Goal: Task Accomplishment & Management: Use online tool/utility

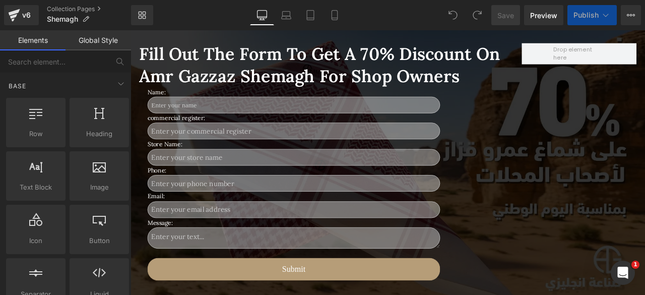
scroll to position [819, 0]
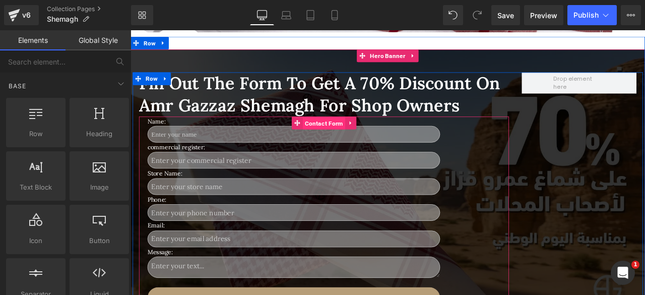
click at [354, 137] on span "Contact Form" at bounding box center [360, 140] width 50 height 15
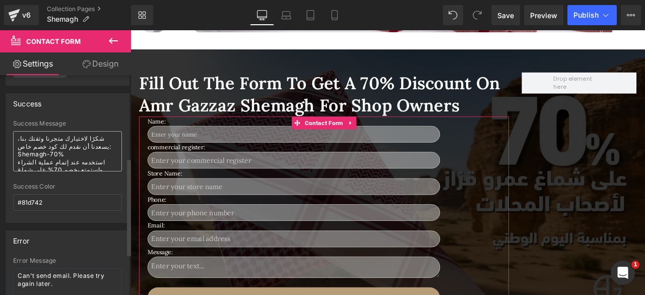
scroll to position [188, 0]
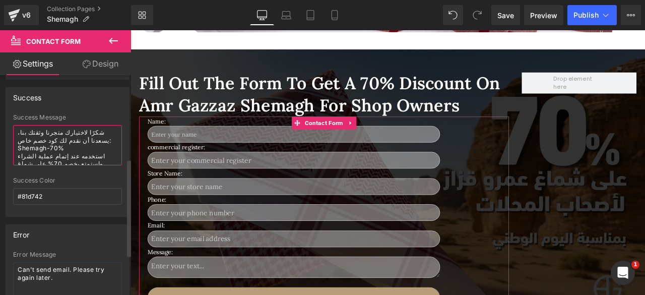
click at [66, 153] on textarea "شكرًا لاختيارك متجرنا وثقتك بنا، يسعدنا أن نقدم لك كود خصم خاص: Shemagh-70% است…" at bounding box center [67, 145] width 109 height 40
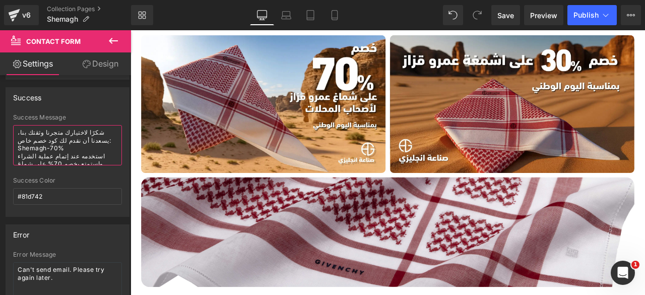
scroll to position [512, 0]
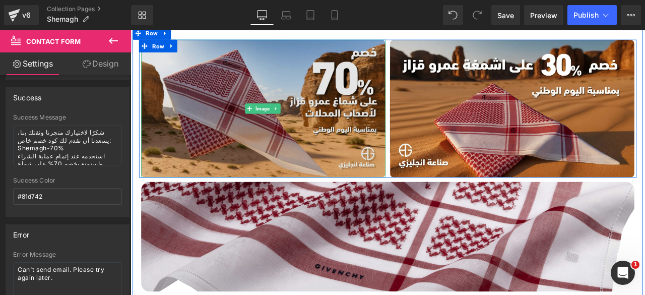
drag, startPoint x: 359, startPoint y: 169, endPoint x: 393, endPoint y: 44, distance: 129.4
click at [359, 169] on img at bounding box center [288, 122] width 290 height 163
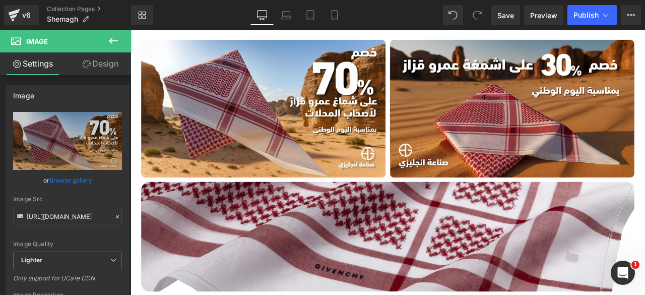
click at [112, 40] on icon at bounding box center [113, 41] width 12 height 12
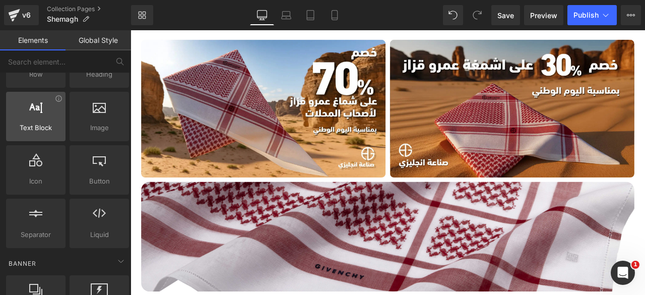
scroll to position [60, 0]
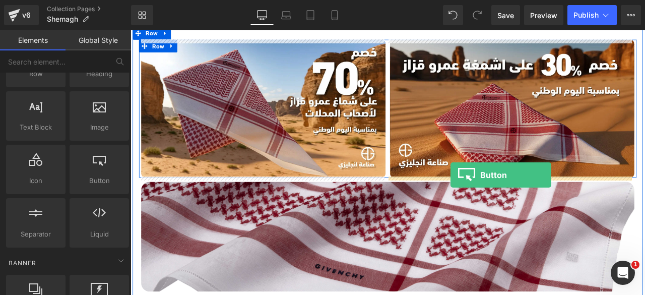
drag, startPoint x: 229, startPoint y: 191, endPoint x: 510, endPoint y: 202, distance: 280.8
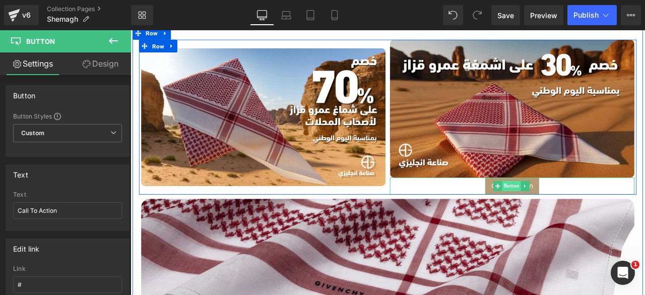
click at [572, 211] on span "Button" at bounding box center [582, 215] width 22 height 12
click at [577, 214] on span "Button" at bounding box center [582, 215] width 22 height 12
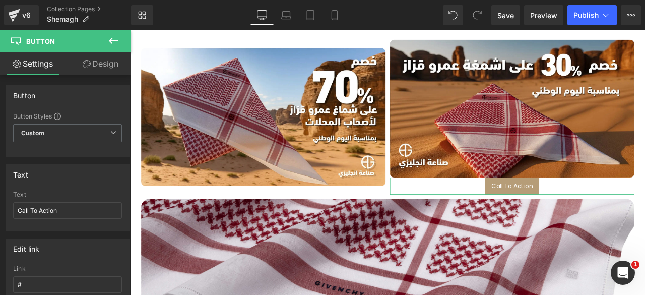
click at [116, 65] on link "Design" at bounding box center [100, 63] width 65 height 23
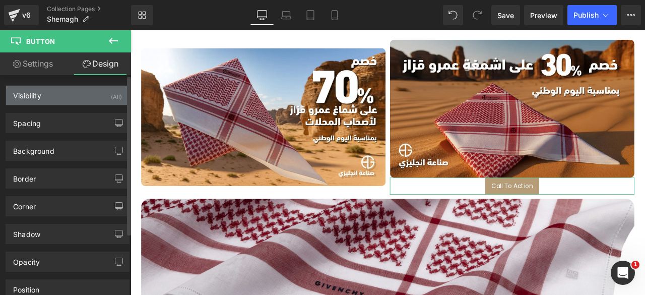
type input "#b69d78"
type input "100"
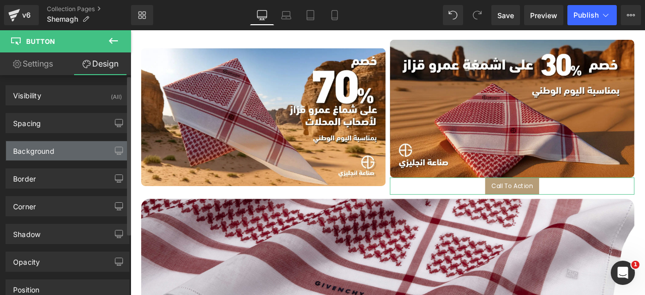
click at [59, 154] on div "Background" at bounding box center [67, 150] width 123 height 19
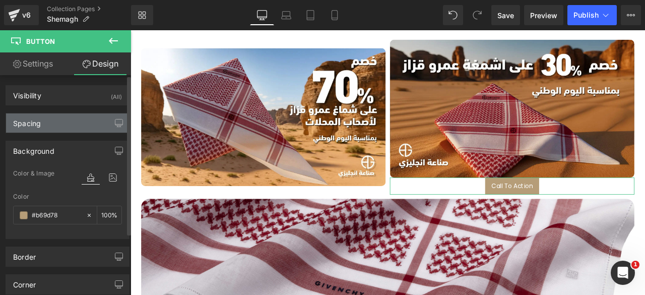
click at [63, 117] on div "Spacing" at bounding box center [67, 122] width 123 height 19
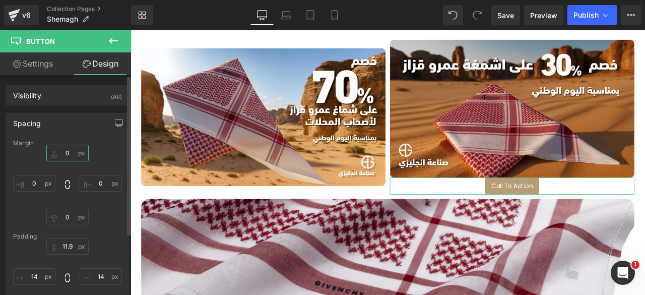
click at [62, 152] on input "0" at bounding box center [67, 153] width 42 height 17
type input "10"
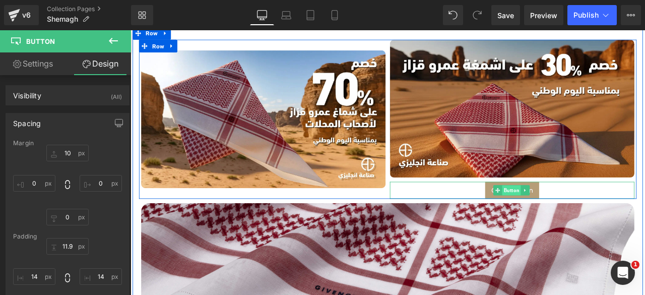
click at [574, 216] on span "Button" at bounding box center [582, 220] width 22 height 12
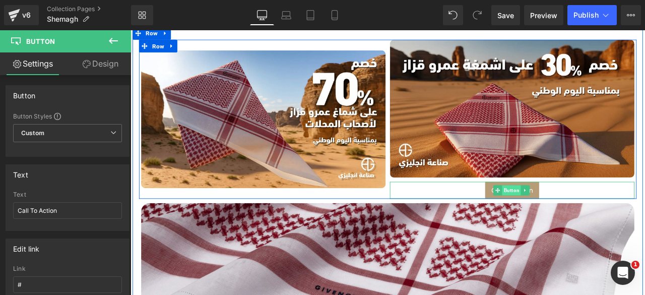
click at [573, 215] on span "Button" at bounding box center [582, 220] width 22 height 12
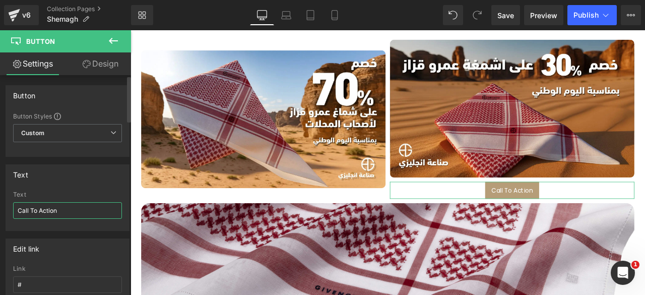
click at [44, 209] on input "Call To Action" at bounding box center [67, 210] width 109 height 17
type input ";"
click at [44, 209] on input "كود الخصم" at bounding box center [67, 210] width 109 height 17
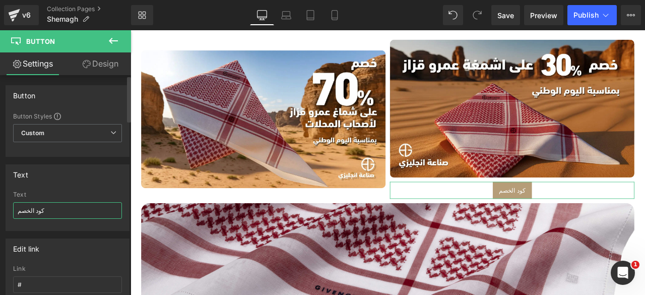
click at [44, 209] on input "كود الخصم" at bounding box center [67, 210] width 109 height 17
type input "ي"
paste input "Shemagh-30%"
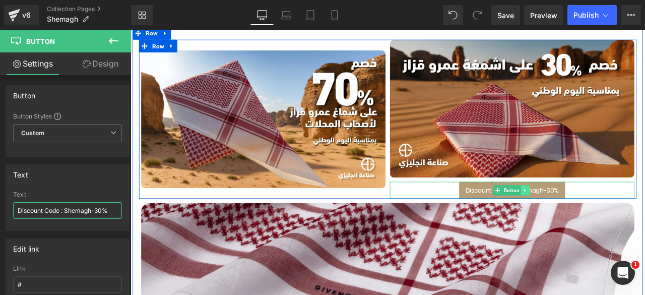
type input "Discount Code : Shemagh-30%"
click at [596, 217] on icon at bounding box center [598, 220] width 6 height 6
click at [590, 218] on icon at bounding box center [593, 220] width 6 height 6
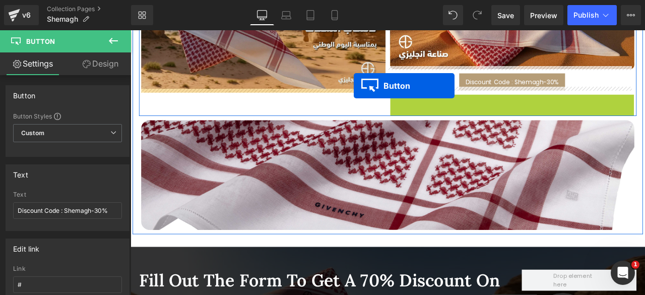
scroll to position [643, 0]
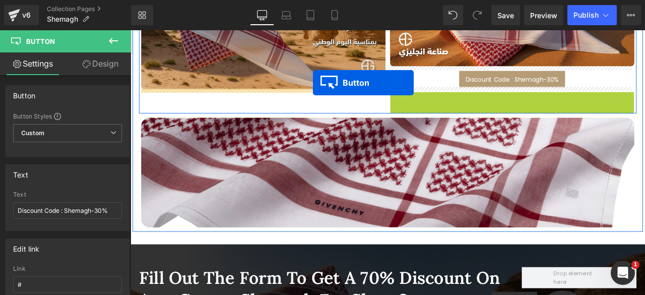
drag, startPoint x: 564, startPoint y: 111, endPoint x: 347, endPoint y: 92, distance: 218.5
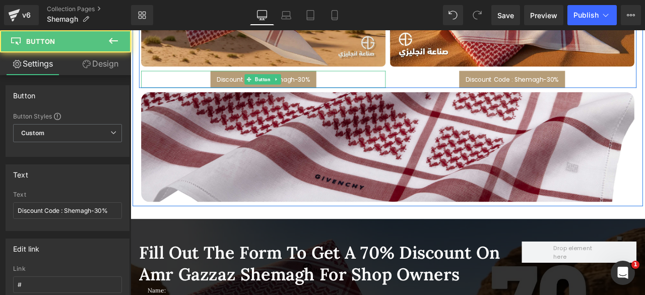
scroll to position [616, 0]
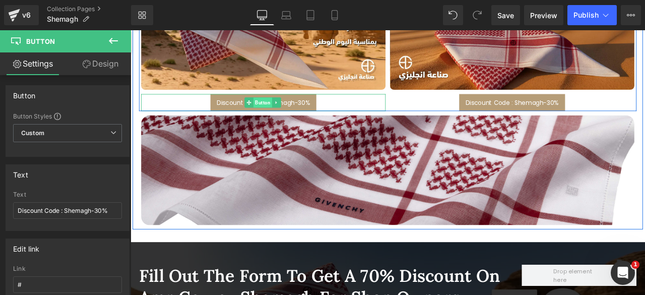
click at [286, 112] on span "Button" at bounding box center [287, 116] width 22 height 12
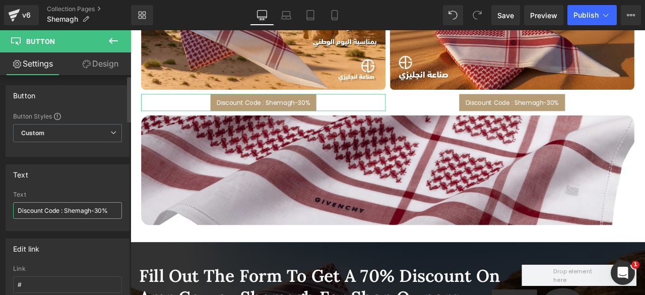
click at [59, 207] on input "Discount Code : Shemagh-30%" at bounding box center [67, 210] width 109 height 17
click at [102, 209] on input "Discount Code For stores : Shemagh-30%" at bounding box center [67, 210] width 109 height 17
drag, startPoint x: 91, startPoint y: 209, endPoint x: 26, endPoint y: 211, distance: 65.5
click at [26, 211] on input "Discount Code For stores : Shemagh-30%" at bounding box center [67, 210] width 109 height 17
click at [35, 210] on input "Discount Code For stores : Shemagh-30%" at bounding box center [67, 210] width 109 height 17
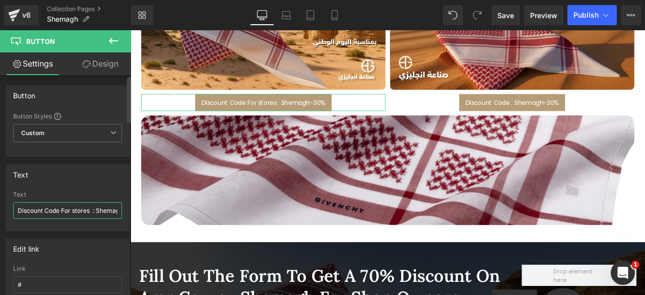
click at [35, 210] on input "Discount Code For stores : Shemagh-30%" at bounding box center [67, 210] width 109 height 17
click at [88, 210] on input "Discount Code For stores : Shemagh-30%" at bounding box center [67, 210] width 109 height 17
drag, startPoint x: 91, startPoint y: 210, endPoint x: 14, endPoint y: 213, distance: 76.6
click at [14, 213] on input "Discount Code For stores : Shemagh-30%" at bounding box center [67, 210] width 109 height 17
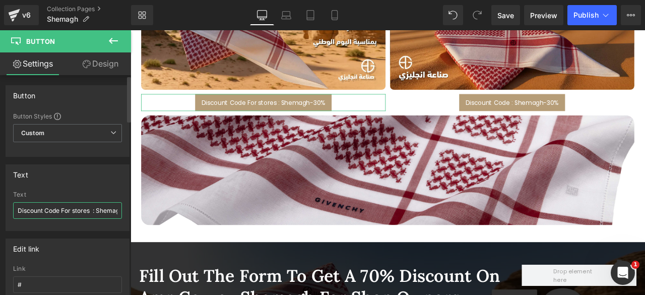
paste input "code for stores with a minimum order of 50 pieces"
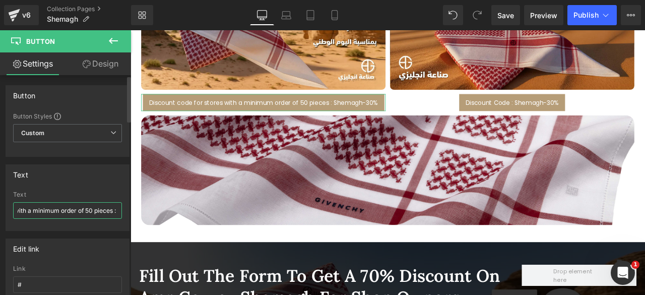
scroll to position [0, 122]
click at [101, 210] on input "Discount code for stores with a minimum order of 50 pieces : Shemagh-30%" at bounding box center [67, 210] width 109 height 17
click at [335, 18] on icon at bounding box center [334, 18] width 6 height 0
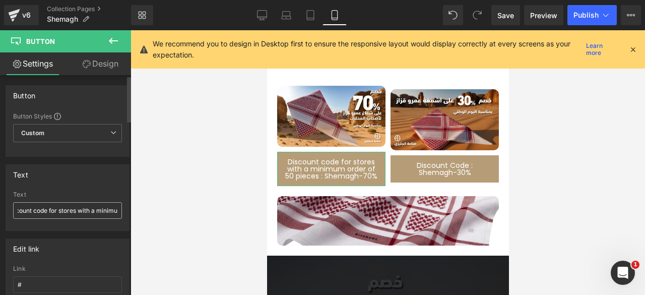
scroll to position [0, 49]
drag, startPoint x: 57, startPoint y: 211, endPoint x: 41, endPoint y: 211, distance: 16.6
click at [41, 211] on input "Discount code for stores with a minimum order of 50 pieces : Shemagh-70%" at bounding box center [67, 210] width 109 height 17
click at [42, 211] on input "Discount code for stores minimum order of 50 pieces : Shemagh-70%" at bounding box center [67, 210] width 109 height 17
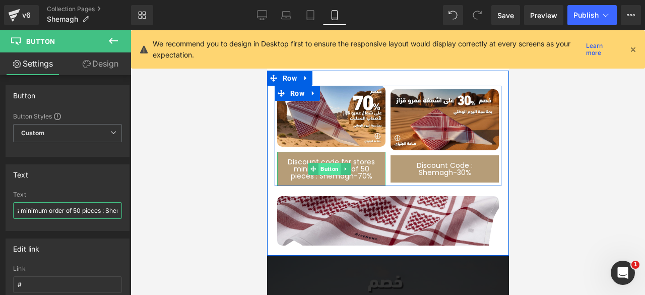
click at [323, 164] on span "Button" at bounding box center [329, 169] width 22 height 12
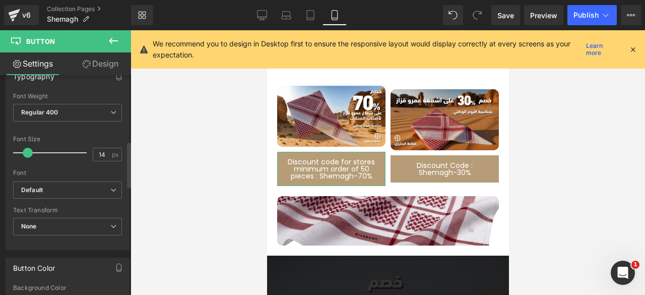
scroll to position [313, 0]
type input "Discount code for stores minimum order of 50 pieces : Shemagh-70%"
click at [79, 183] on b "Default" at bounding box center [65, 187] width 89 height 9
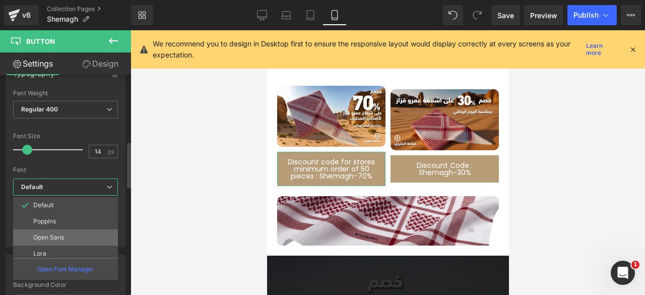
click at [43, 241] on li "Open Sans" at bounding box center [67, 237] width 109 height 16
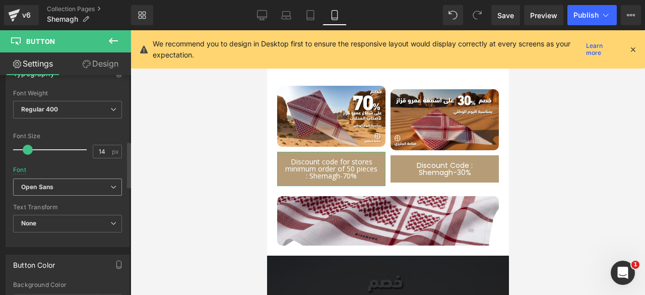
click at [76, 183] on b "Open Sans" at bounding box center [65, 187] width 89 height 9
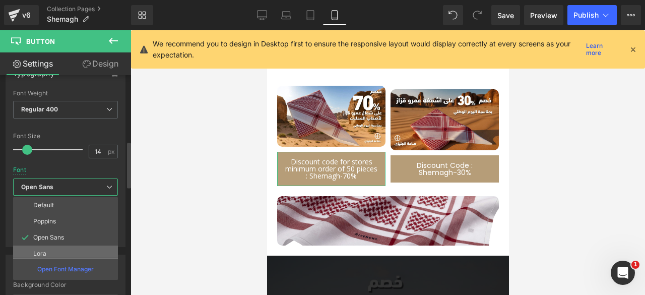
click at [44, 250] on p "Lora" at bounding box center [39, 253] width 13 height 7
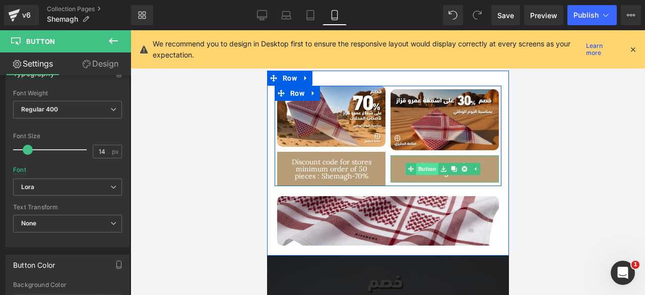
click at [428, 163] on span "Button" at bounding box center [427, 169] width 22 height 12
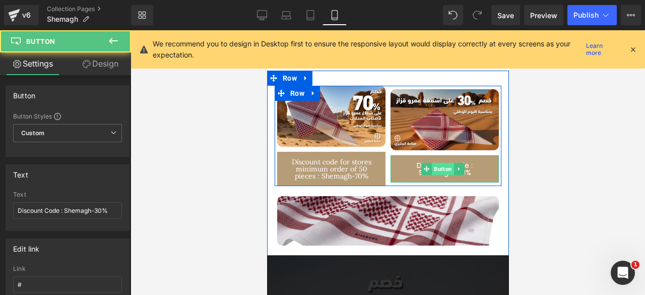
click at [439, 163] on span "Button" at bounding box center [442, 169] width 22 height 12
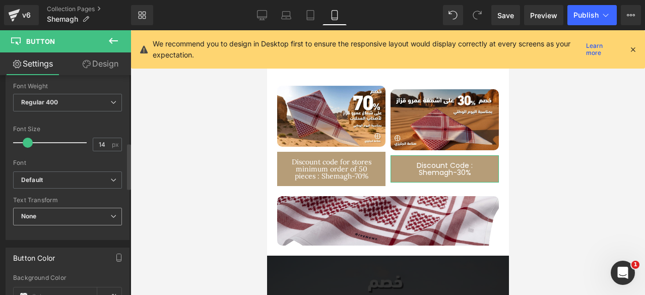
scroll to position [382, 0]
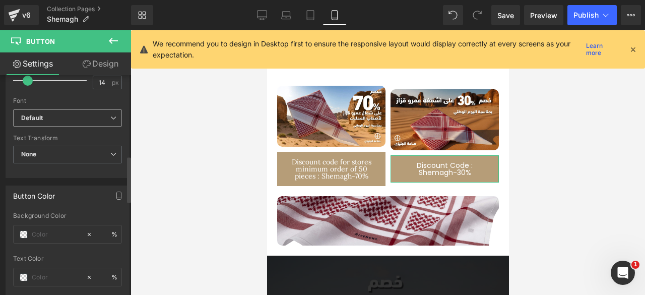
click at [77, 117] on b "Default" at bounding box center [65, 118] width 89 height 9
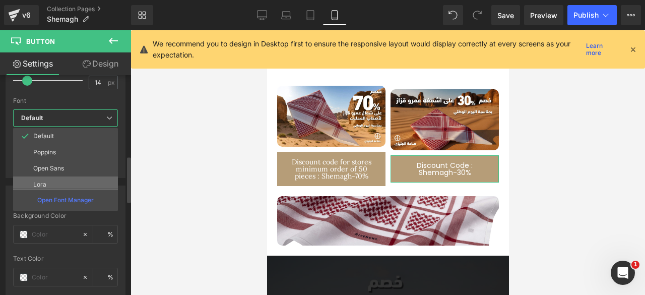
click at [47, 176] on li "Lora" at bounding box center [67, 184] width 109 height 16
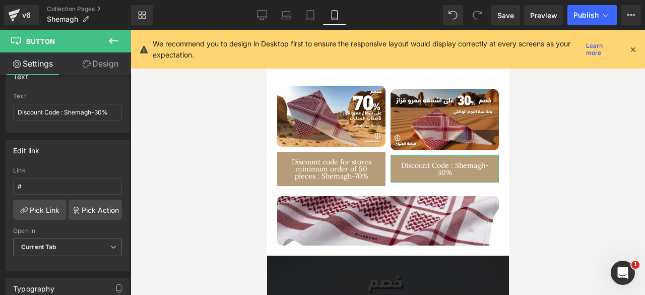
scroll to position [98, 0]
click at [268, 15] on link "Desktop" at bounding box center [262, 15] width 24 height 20
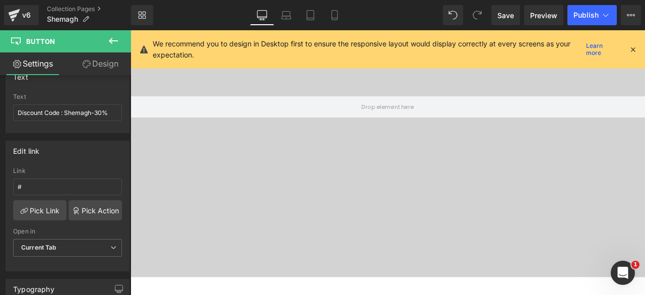
scroll to position [569, 0]
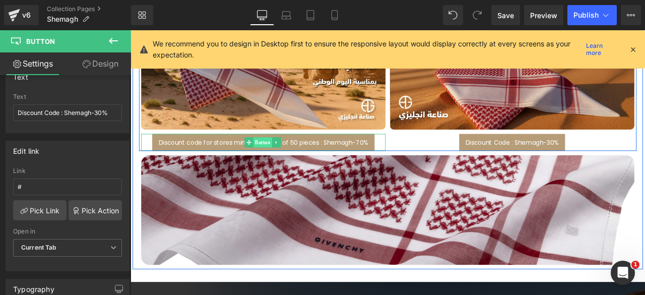
click at [277, 161] on span "Button" at bounding box center [287, 163] width 22 height 12
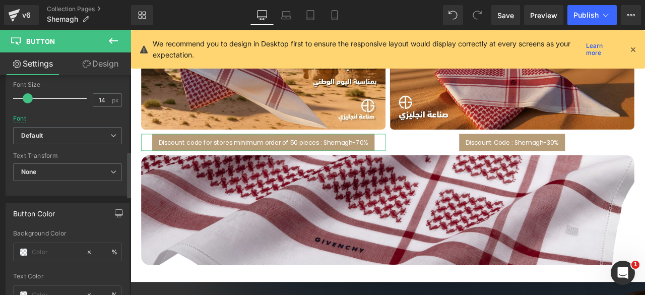
scroll to position [366, 0]
click at [78, 132] on b "Default" at bounding box center [65, 134] width 89 height 9
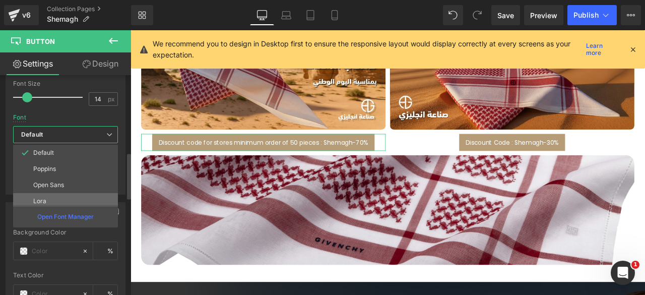
click at [46, 193] on li "Lora" at bounding box center [67, 201] width 109 height 16
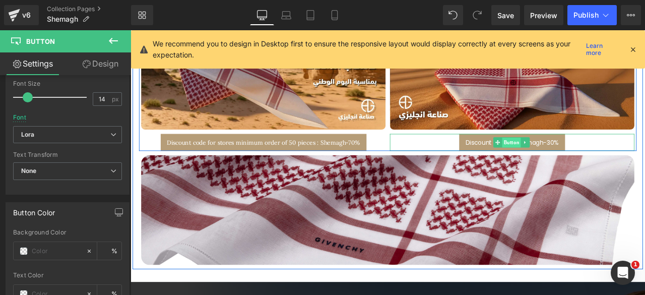
click at [578, 160] on span "Button" at bounding box center [582, 163] width 22 height 12
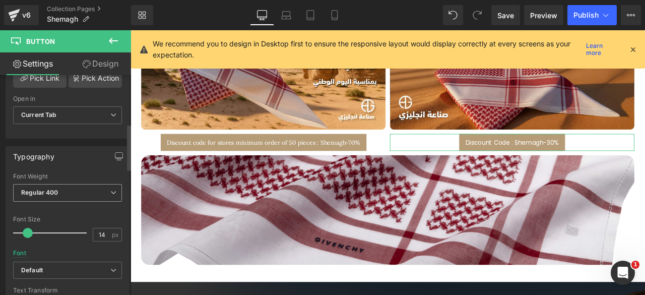
scroll to position [231, 0]
click at [70, 190] on span "Regular 400" at bounding box center [67, 192] width 109 height 18
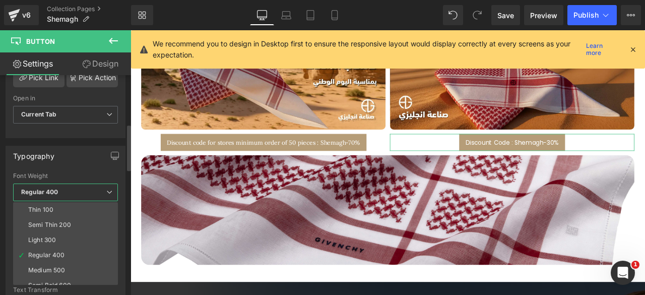
click at [70, 190] on span "Regular 400" at bounding box center [65, 192] width 105 height 18
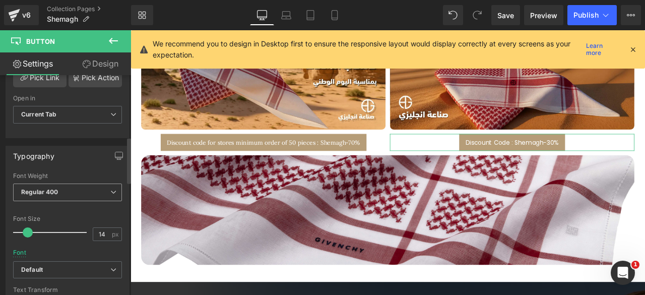
scroll to position [335, 0]
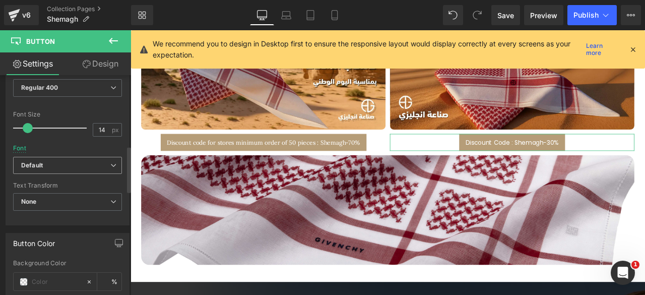
click at [66, 162] on b "Default" at bounding box center [65, 165] width 89 height 9
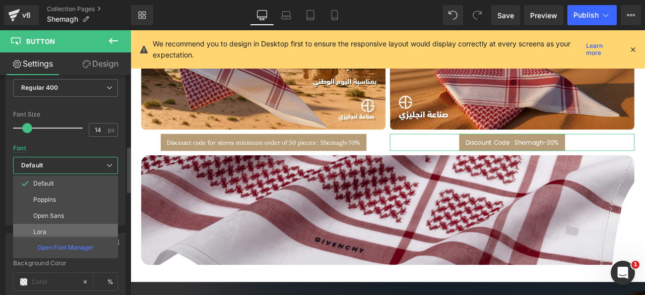
click at [45, 228] on p "Lora" at bounding box center [39, 231] width 13 height 7
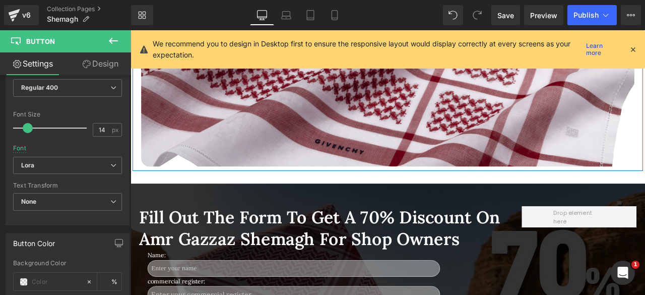
scroll to position [680, 0]
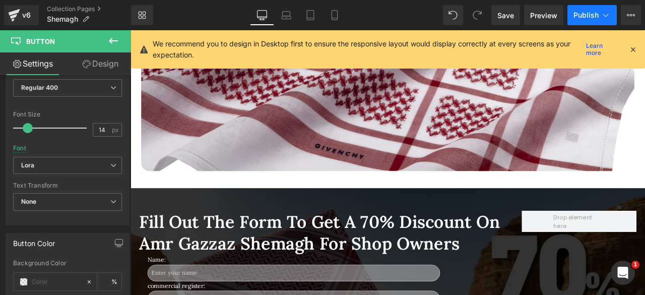
click at [583, 16] on span "Publish" at bounding box center [585, 15] width 25 height 8
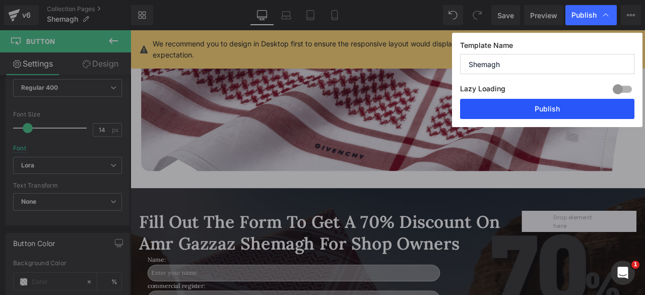
click at [521, 108] on button "Publish" at bounding box center [547, 109] width 174 height 20
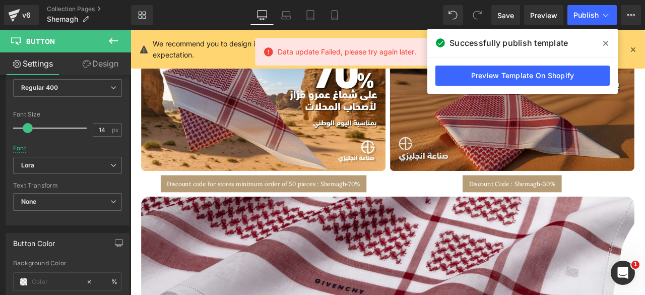
scroll to position [519, 0]
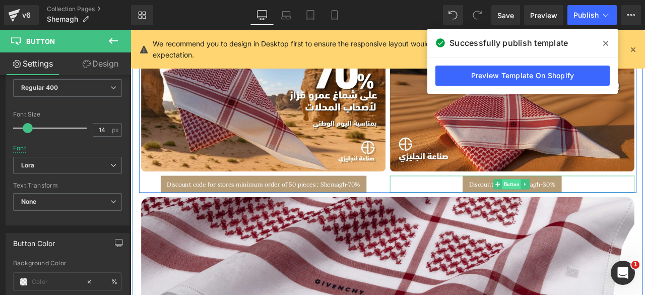
click at [571, 211] on span "Button" at bounding box center [582, 213] width 22 height 12
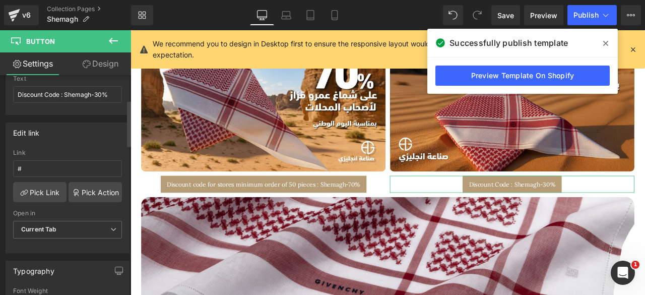
scroll to position [113, 0]
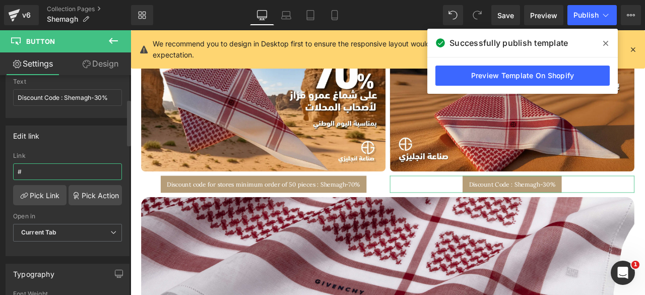
click at [47, 170] on input "#" at bounding box center [67, 171] width 109 height 17
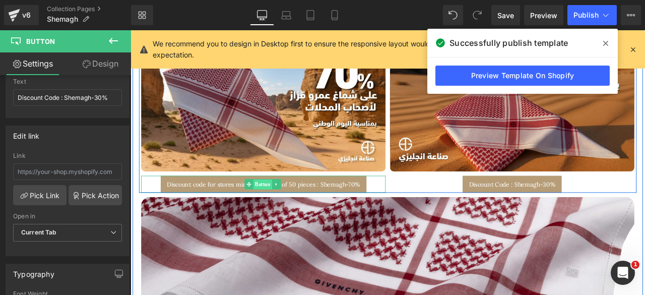
click at [288, 211] on span "Button" at bounding box center [287, 213] width 22 height 12
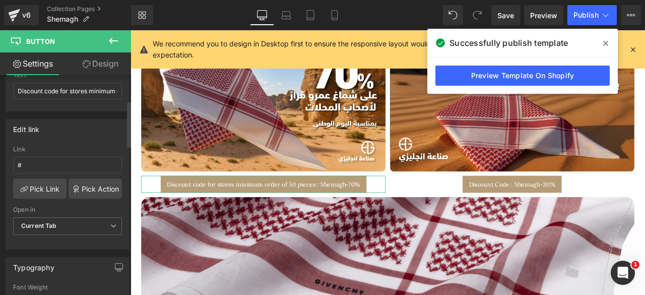
scroll to position [120, 0]
click at [41, 164] on input "#" at bounding box center [67, 164] width 109 height 17
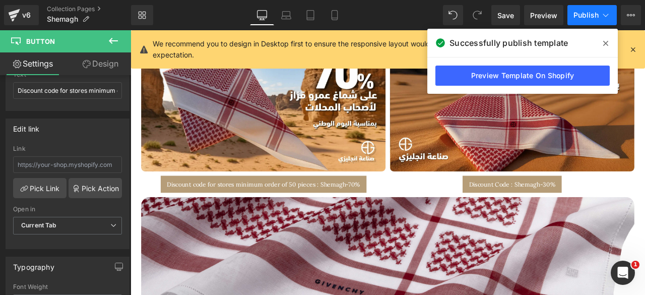
click at [576, 15] on span "Publish" at bounding box center [585, 15] width 25 height 8
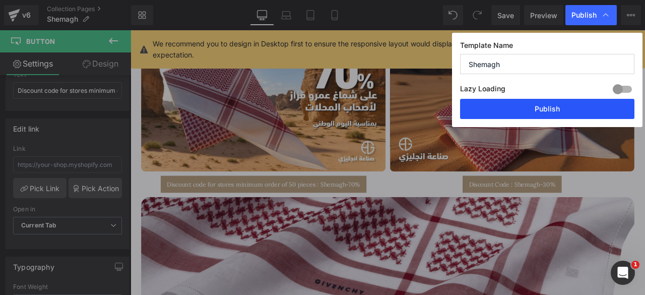
click at [532, 108] on button "Publish" at bounding box center [547, 109] width 174 height 20
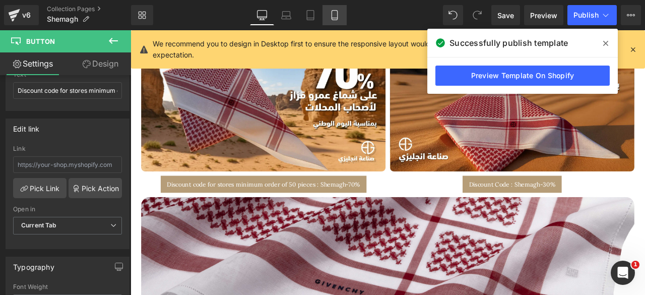
click at [340, 15] on link "Mobile" at bounding box center [334, 15] width 24 height 20
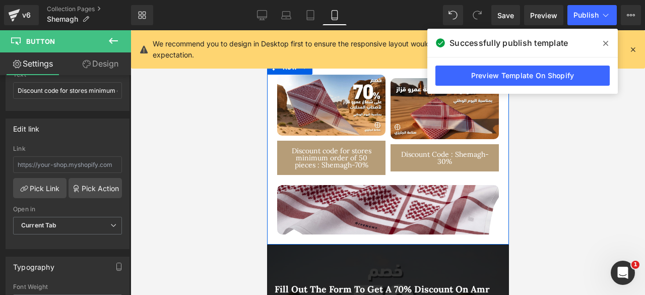
scroll to position [219, 0]
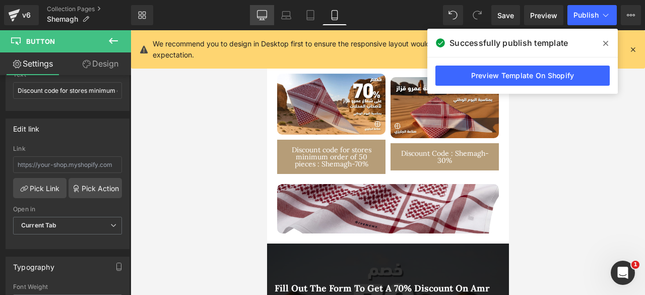
click at [263, 18] on icon at bounding box center [262, 15] width 10 height 8
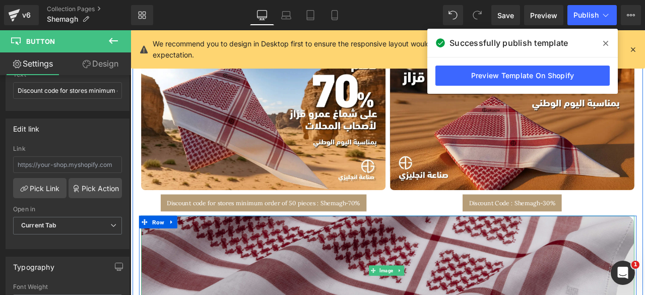
scroll to position [497, 0]
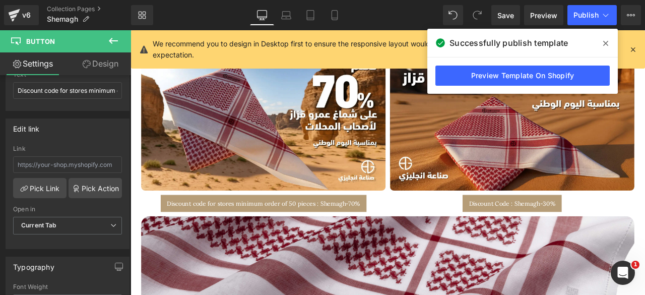
click at [108, 37] on icon at bounding box center [113, 41] width 12 height 12
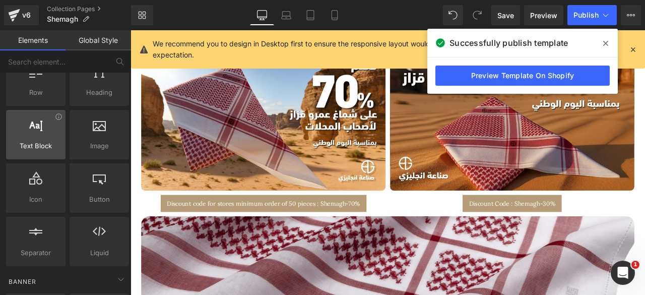
scroll to position [45, 0]
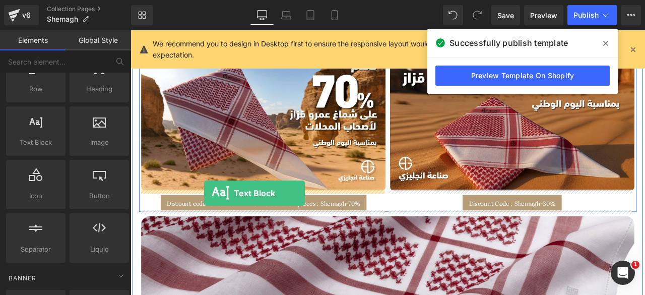
drag, startPoint x: 162, startPoint y: 164, endPoint x: 218, endPoint y: 223, distance: 81.2
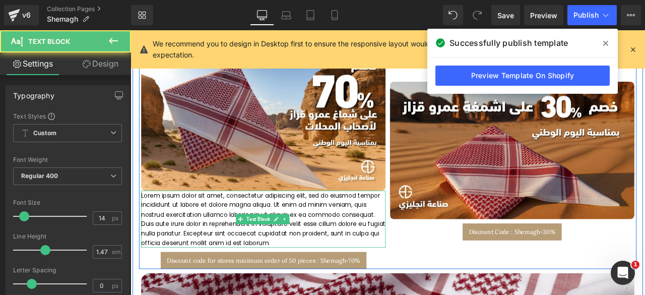
click at [220, 243] on p "Lorem ipsum dolor sit amet, consectetur adipiscing elit, sed do eiusmod tempor …" at bounding box center [288, 254] width 290 height 68
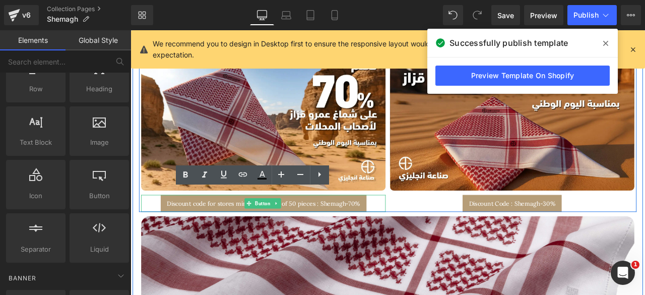
click at [313, 232] on span "Discount code for stores minimum order of 50 pieces : Shemagh-70%" at bounding box center [288, 235] width 229 height 7
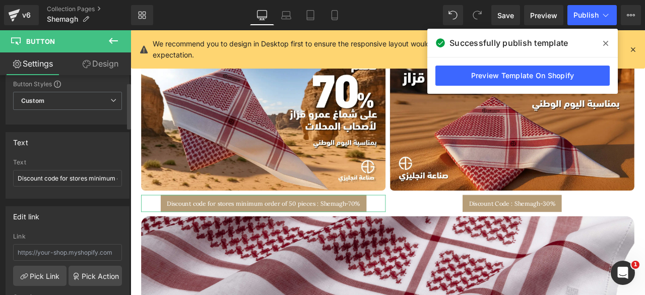
scroll to position [33, 0]
click at [94, 99] on span "Custom Setup Global Style" at bounding box center [67, 100] width 109 height 18
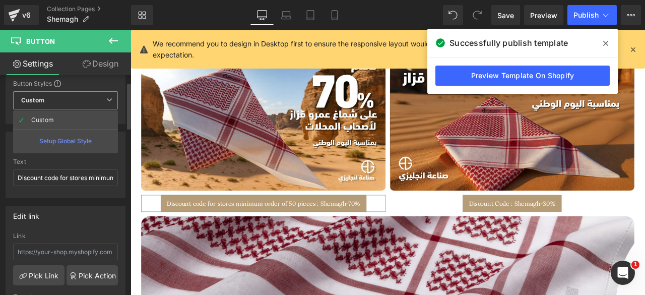
click at [89, 101] on span "Custom Setup Global Style" at bounding box center [65, 100] width 105 height 18
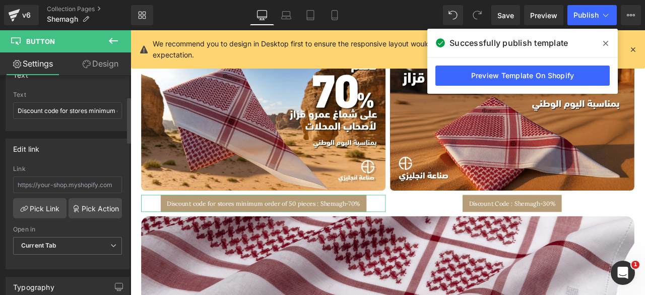
scroll to position [100, 0]
click at [79, 240] on span "Current Tab" at bounding box center [67, 245] width 109 height 18
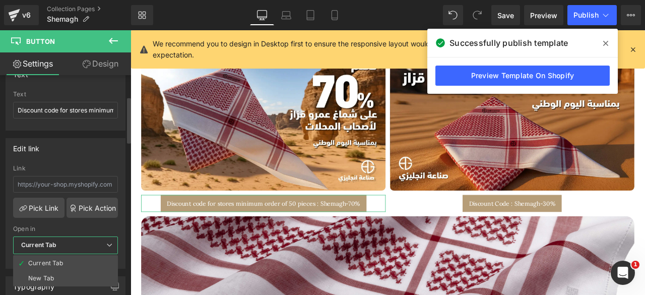
click at [79, 240] on span "Current Tab" at bounding box center [65, 245] width 105 height 18
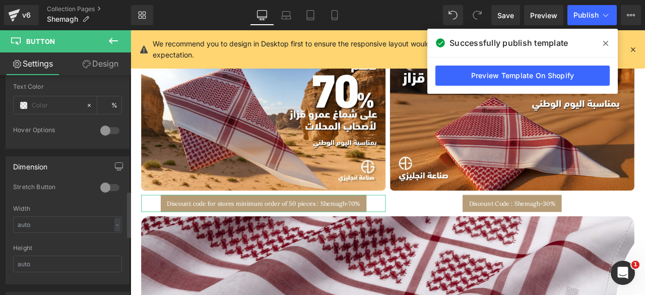
scroll to position [556, 0]
click at [112, 178] on div at bounding box center [110, 186] width 24 height 16
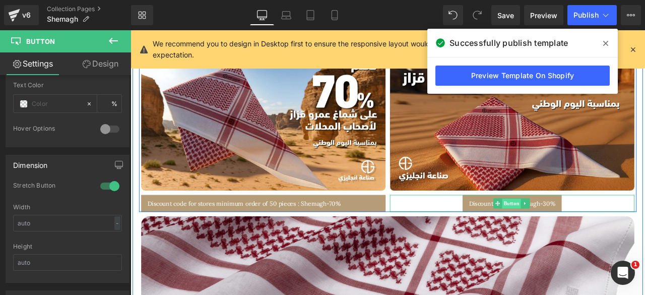
click at [579, 231] on span "Button" at bounding box center [582, 236] width 22 height 12
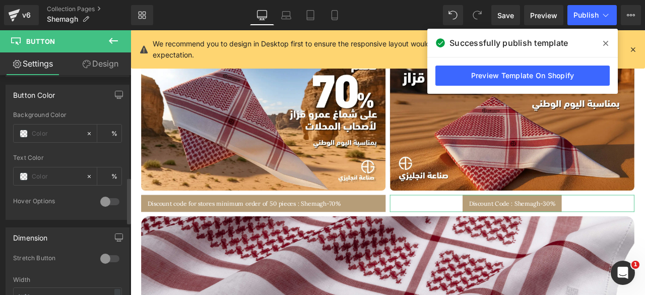
scroll to position [484, 0]
click at [107, 250] on div at bounding box center [110, 257] width 24 height 16
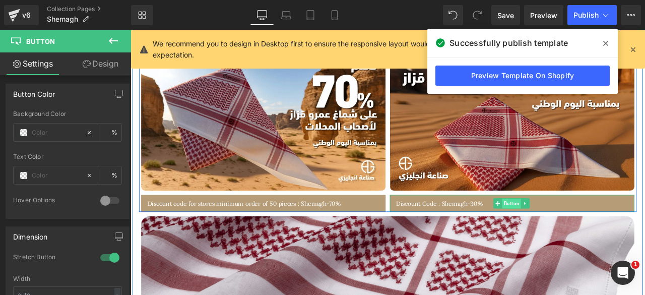
click at [577, 230] on span "Button" at bounding box center [582, 236] width 22 height 12
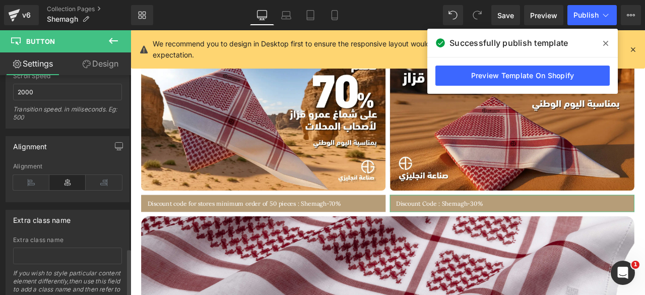
scroll to position [831, 0]
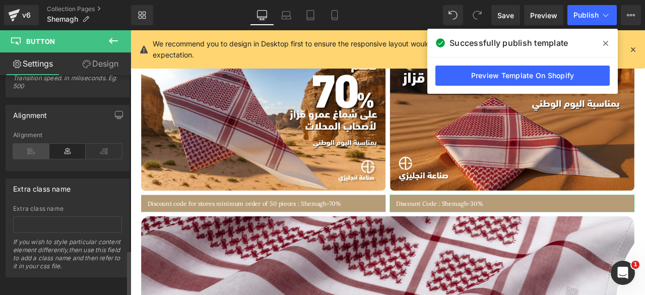
click at [32, 144] on icon at bounding box center [31, 151] width 36 height 15
click at [52, 144] on icon at bounding box center [67, 151] width 36 height 15
click at [57, 144] on icon at bounding box center [67, 151] width 36 height 15
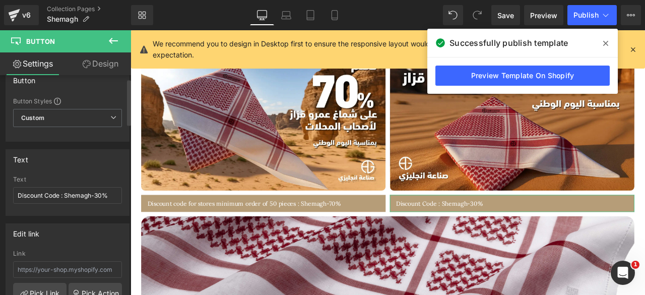
scroll to position [15, 0]
click at [336, 7] on link "Mobile" at bounding box center [334, 15] width 24 height 20
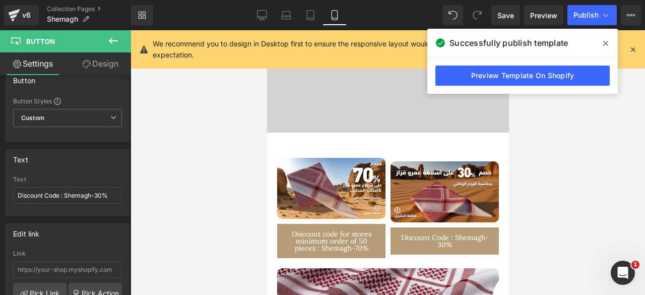
scroll to position [137, 0]
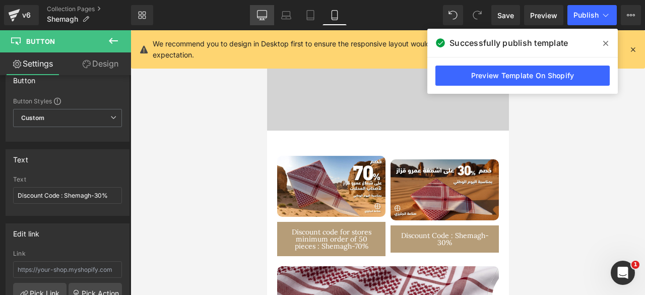
click at [264, 16] on icon at bounding box center [262, 15] width 10 height 10
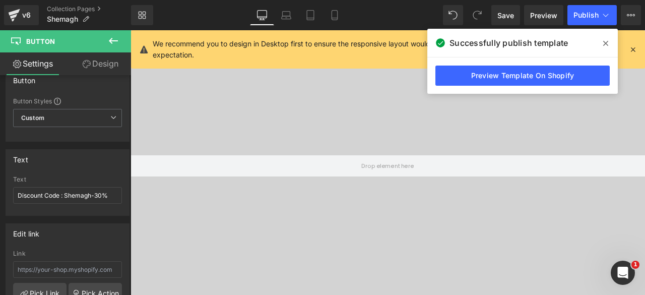
scroll to position [298, 0]
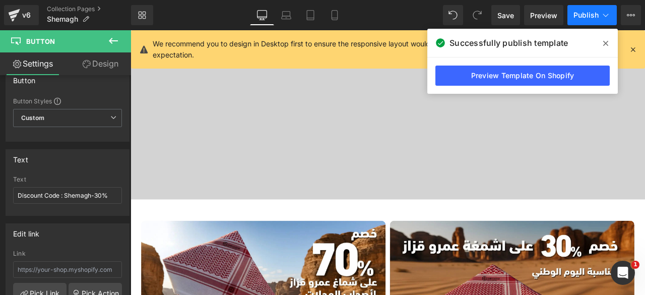
click at [584, 21] on button "Publish" at bounding box center [591, 15] width 49 height 20
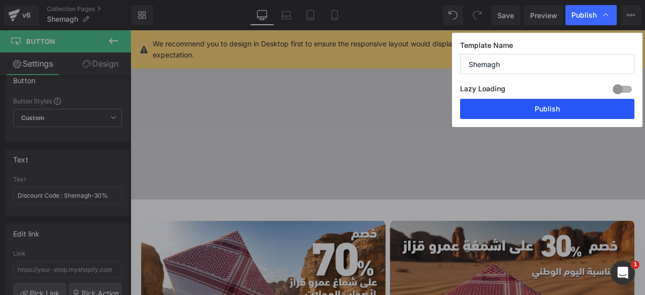
click at [545, 112] on button "Publish" at bounding box center [547, 109] width 174 height 20
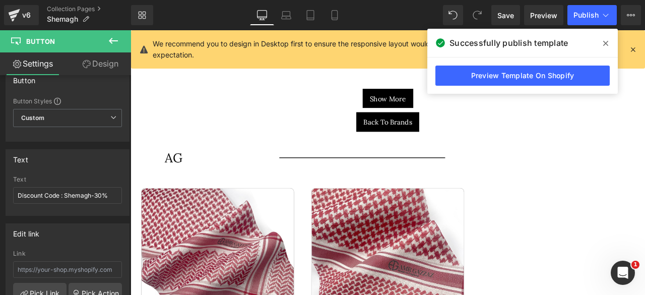
scroll to position [2000, 0]
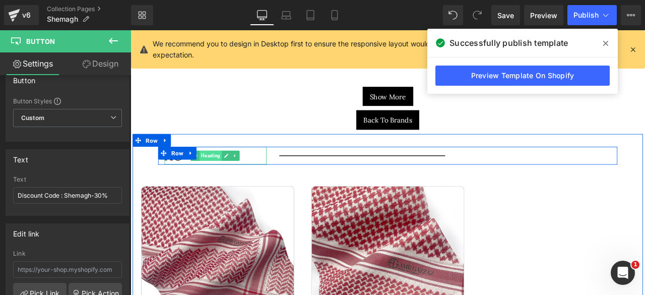
click at [219, 173] on span "Heading" at bounding box center [226, 179] width 27 height 12
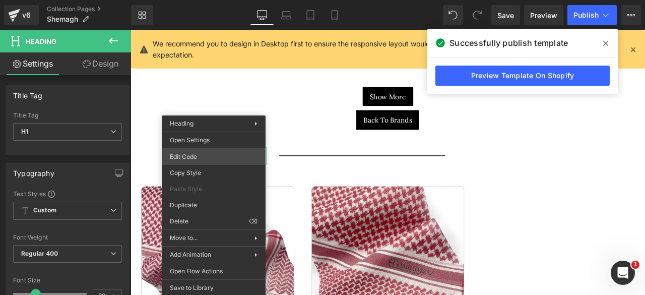
click at [198, 0] on div "Heading You are previewing how the will restyle your page. You can not edit Ele…" at bounding box center [322, 0] width 645 height 0
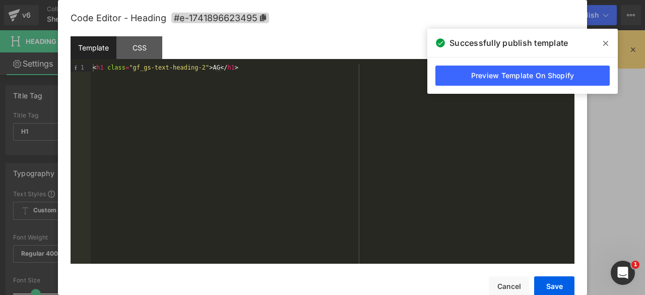
click at [208, 69] on div "< h1 class = "gf_gs-text-heading-2" > AG </ h1 >" at bounding box center [333, 171] width 484 height 214
click at [546, 282] on button "Save" at bounding box center [554, 286] width 40 height 20
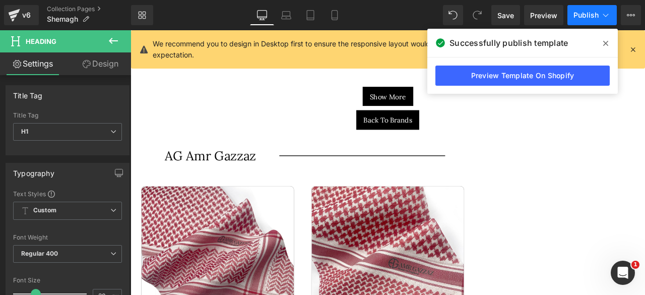
click at [582, 17] on span "Publish" at bounding box center [585, 15] width 25 height 8
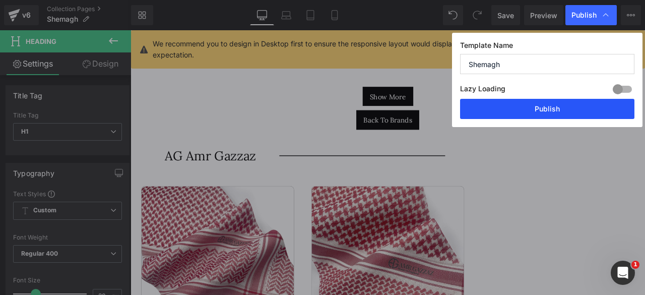
click at [547, 107] on button "Publish" at bounding box center [547, 109] width 174 height 20
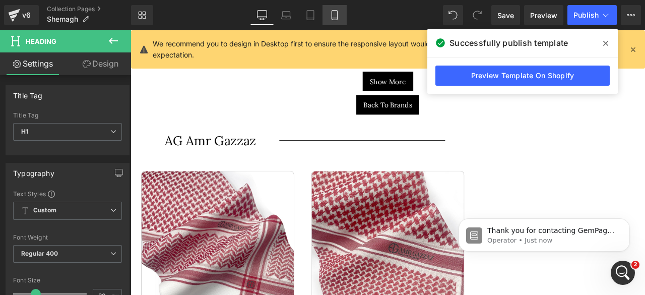
scroll to position [0, 0]
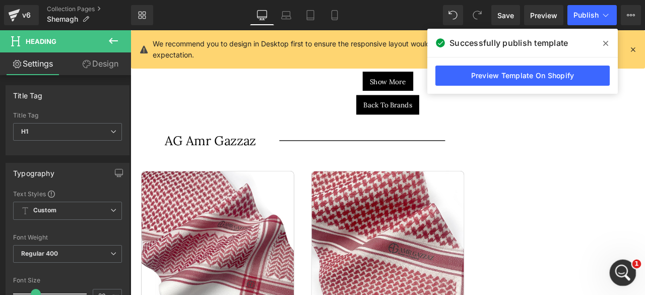
click at [631, 263] on div "Open Intercom Messenger" at bounding box center [621, 270] width 33 height 33
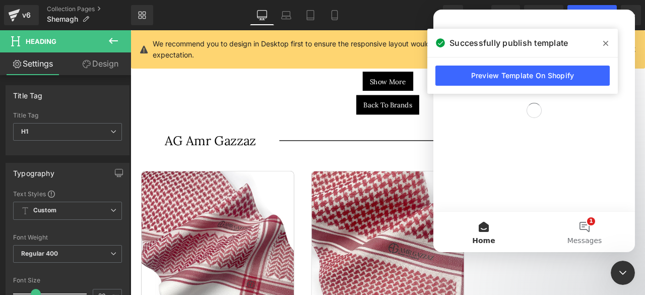
click at [606, 43] on icon at bounding box center [605, 43] width 5 height 5
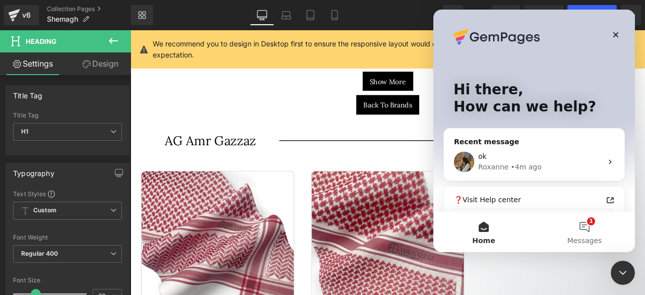
click at [546, 157] on div "ok" at bounding box center [540, 156] width 124 height 11
click at [599, 159] on div "ok [PERSON_NAME] • 4m ago" at bounding box center [534, 161] width 180 height 37
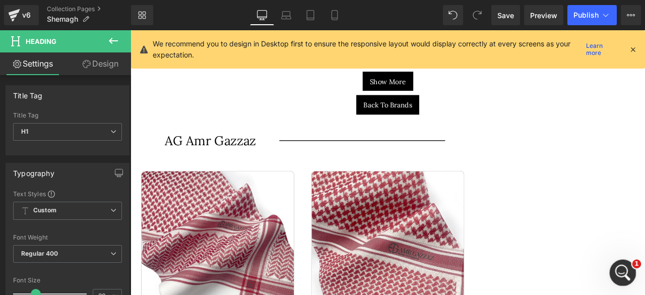
scroll to position [706, 0]
click at [619, 261] on div "Open Intercom Messenger" at bounding box center [621, 270] width 33 height 33
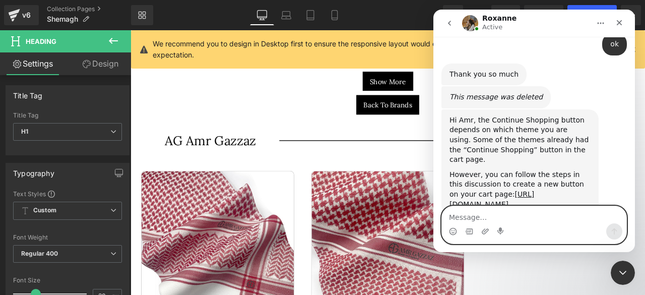
scroll to position [2056, 0]
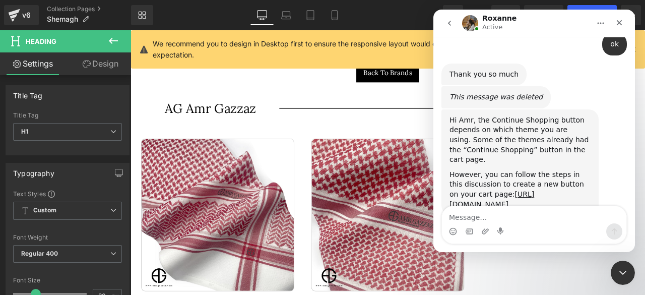
drag, startPoint x: 449, startPoint y: 77, endPoint x: 571, endPoint y: 173, distance: 155.3
click at [571, 173] on div "Hi Amr, the Continue Shopping button depends on which theme you are using. Some…" at bounding box center [519, 162] width 141 height 94
copy div "Hi Amr, the Continue Shopping button depends on which theme you are using. Some…"
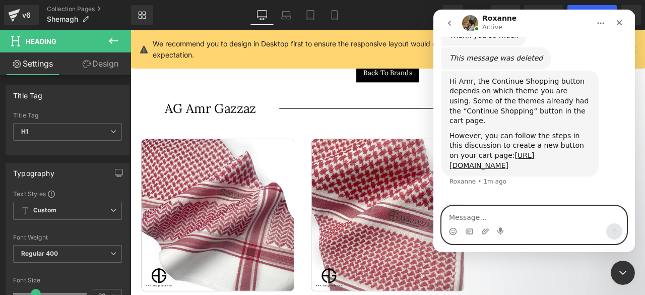
paste textarea "I can't do this. Do this for me."
type textarea "I can't do this. Do this for me."
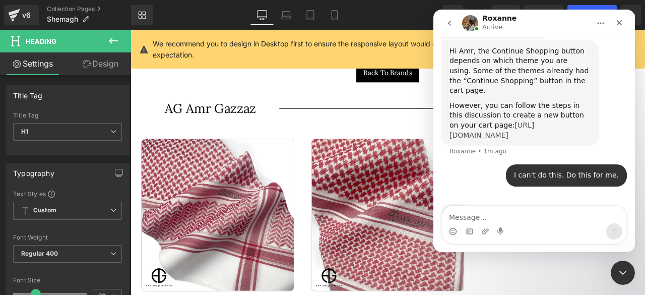
click at [492, 121] on link "[URL][DOMAIN_NAME]" at bounding box center [491, 130] width 85 height 18
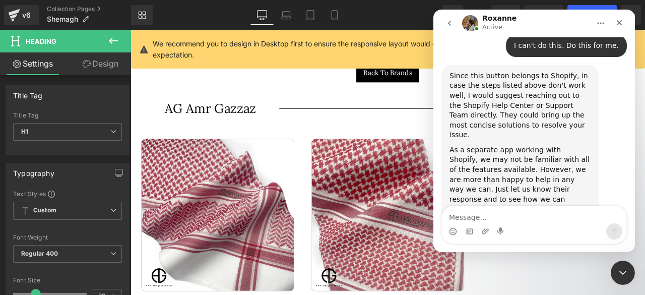
scroll to position [1052, 0]
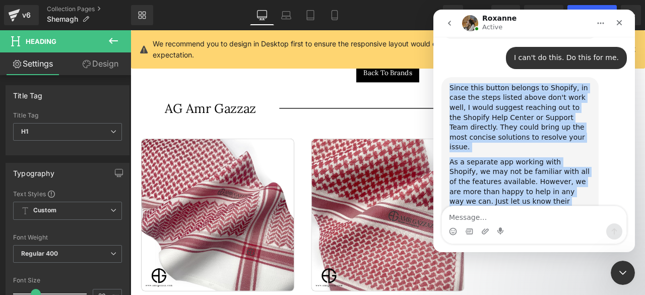
drag, startPoint x: 450, startPoint y: 56, endPoint x: 536, endPoint y: 185, distance: 155.2
click at [536, 185] on div "Since this button belongs to Shopify, in case the steps listed above don't work…" at bounding box center [519, 162] width 141 height 158
copy div "Since this button belongs to Shopify, in case the steps listed above don't work…"
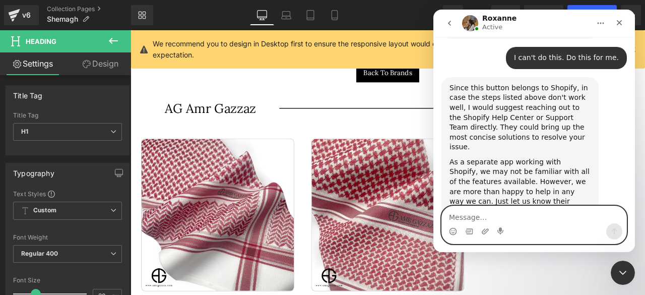
click at [469, 215] on textarea "Message…" at bounding box center [534, 214] width 184 height 17
paste textarea "This theme is yours, please include the button."
type textarea "This theme is yours, please include the button."
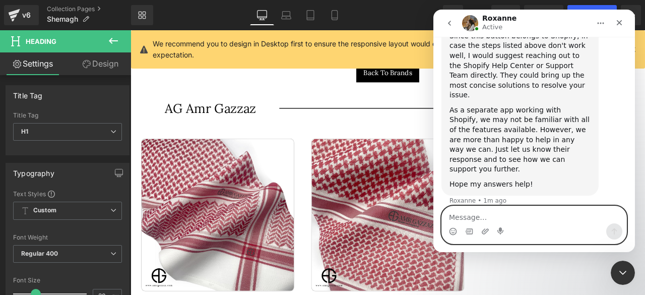
paste textarea "Every time I tell you about any problem, there is escapism and lack of help."
type textarea "Every time I tell you about any problem, there is escapism and lack of help."
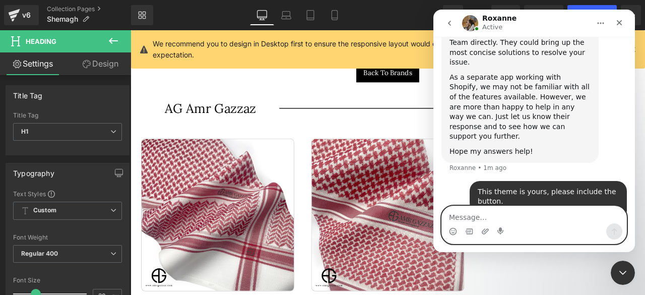
scroll to position [1138, 0]
type textarea "؟؟؟؟؟؟؟؟؟؟؟"
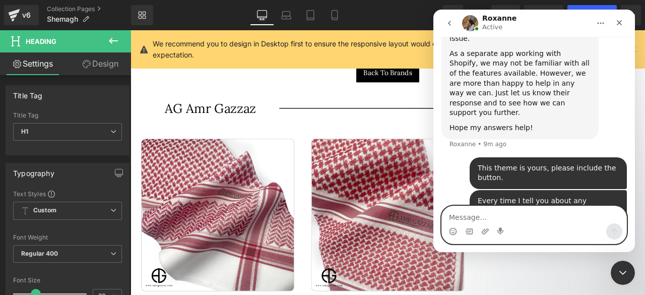
scroll to position [1160, 0]
type textarea "??"
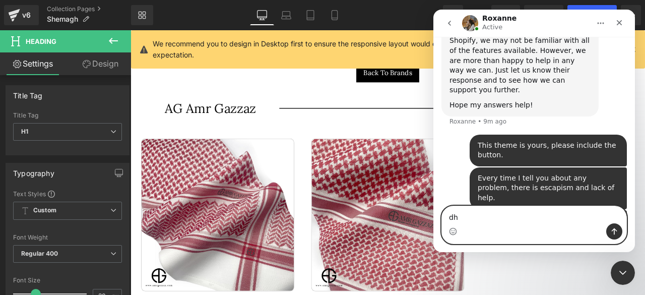
type textarea "d"
type textarea "ي"
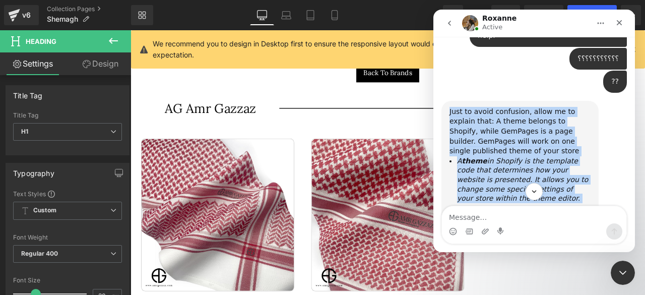
scroll to position [1403, 0]
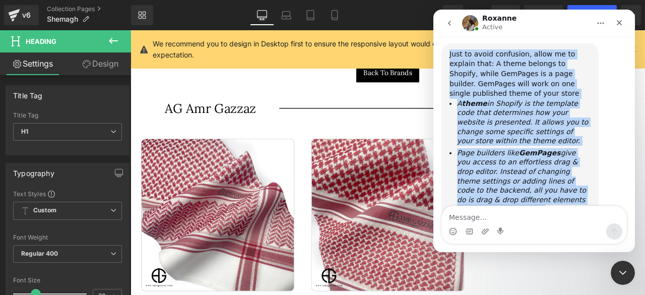
drag, startPoint x: 450, startPoint y: 90, endPoint x: 531, endPoint y: 184, distance: 124.3
click at [531, 184] on div "Just to avoid confusion, allow me to explain that: A theme belongs to Shopify, …" at bounding box center [519, 143] width 157 height 201
copy div "Just to avoid confusion, allow me to explain that: A theme belongs to Shopify, …"
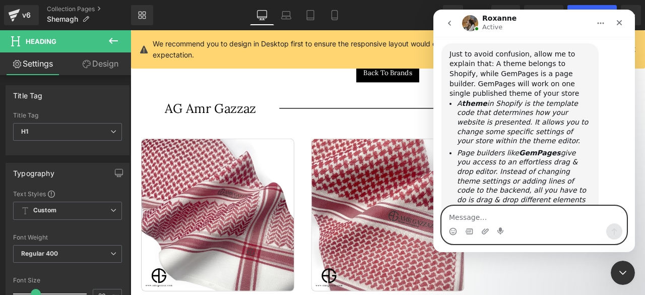
paste textarea "Where is the button too???"
type textarea "Where is the button too???"
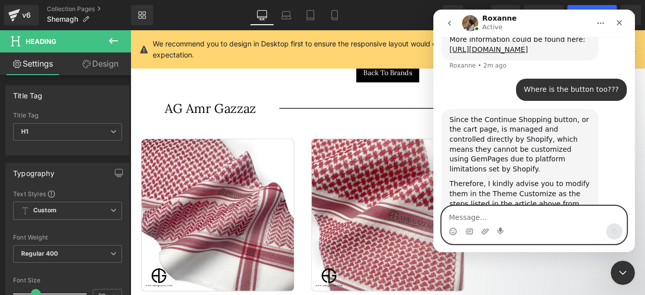
scroll to position [1586, 0]
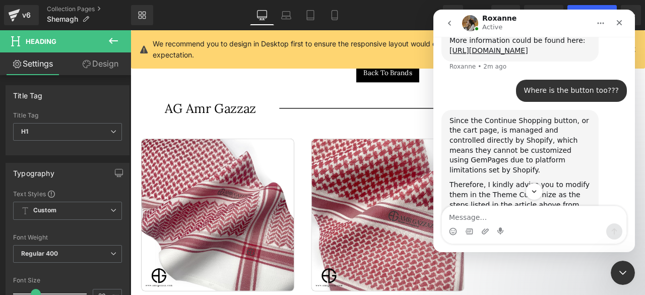
click at [496, 220] on img "Roxanne says…" at bounding box center [516, 256] width 135 height 73
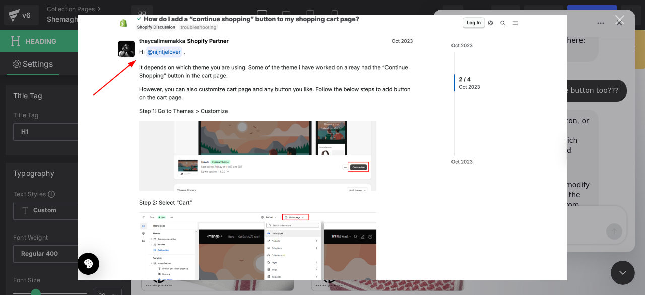
click at [272, 226] on img "Close" at bounding box center [322, 147] width 489 height 265
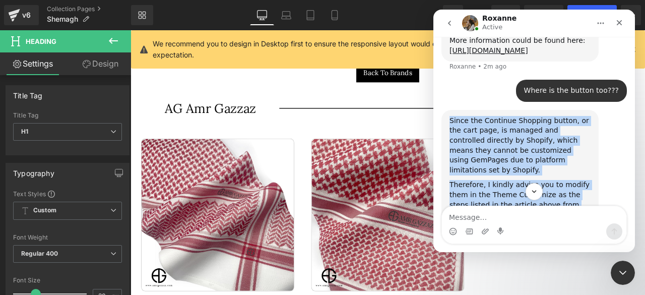
drag, startPoint x: 449, startPoint y: 62, endPoint x: 553, endPoint y: 139, distance: 129.0
click at [553, 139] on div "Since the Continue Shopping button, or the cart page, is managed and controlled…" at bounding box center [519, 204] width 141 height 177
copy div "Since the Continue Shopping button, or the cart page, is managed and controlled…"
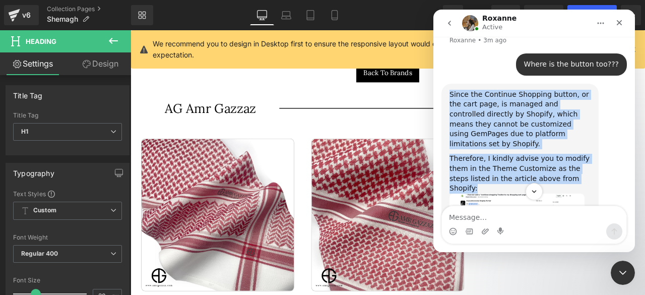
scroll to position [1621, 0]
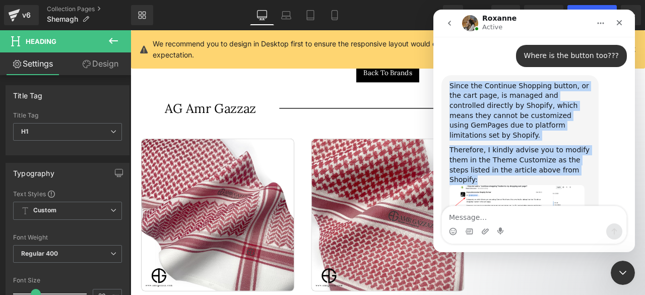
click at [504, 185] on img "Roxanne says…" at bounding box center [516, 221] width 135 height 73
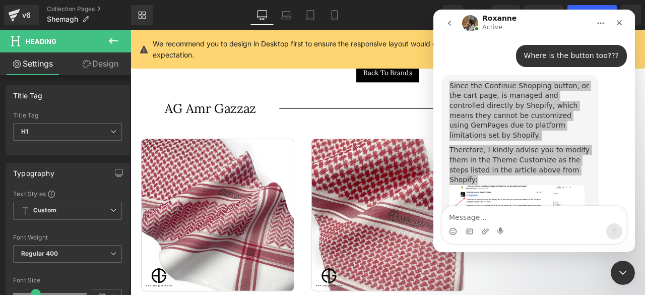
scroll to position [0, 0]
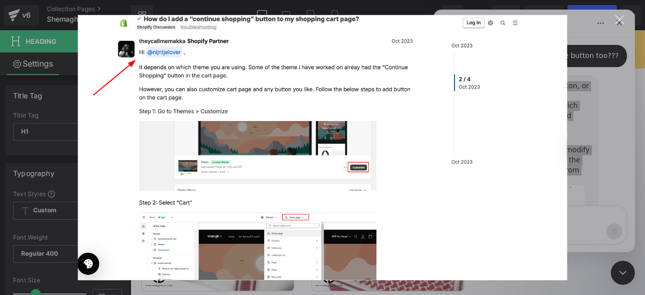
click at [269, 253] on img "Close" at bounding box center [322, 147] width 489 height 265
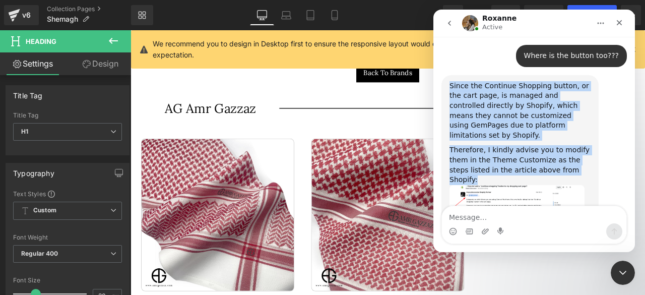
click at [483, 185] on img "Roxanne says…" at bounding box center [516, 221] width 135 height 73
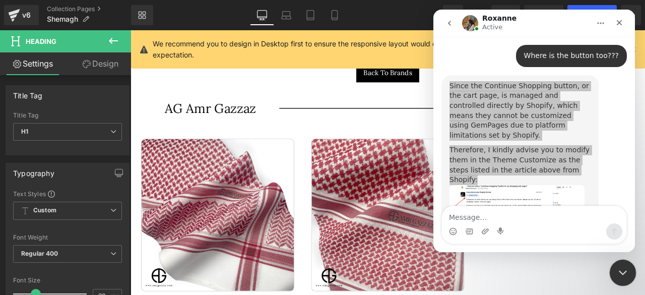
click at [621, 270] on icon "Close Intercom Messenger" at bounding box center [621, 271] width 12 height 12
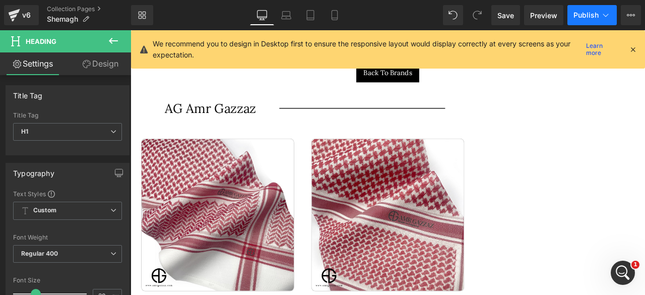
click at [580, 16] on span "Publish" at bounding box center [585, 15] width 25 height 8
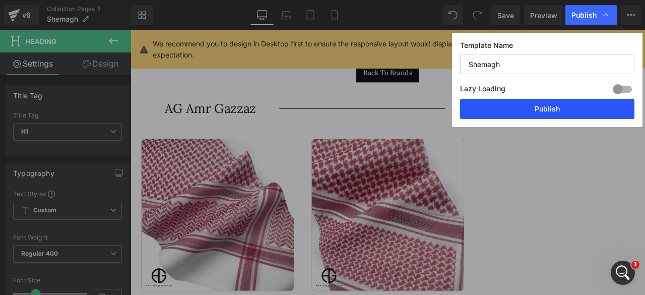
click at [522, 104] on button "Publish" at bounding box center [547, 109] width 174 height 20
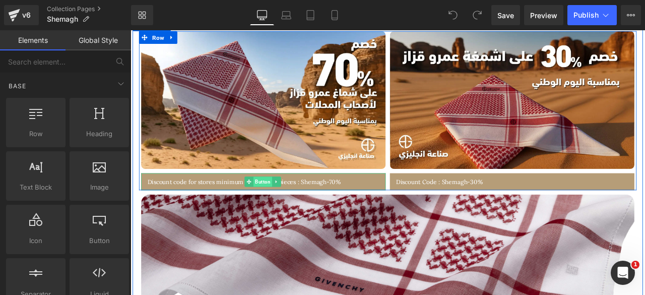
click at [285, 207] on span "Button" at bounding box center [287, 210] width 22 height 12
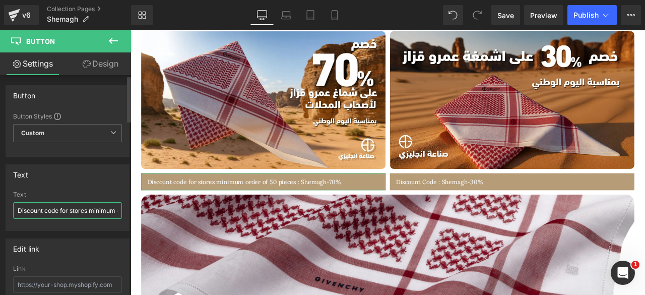
click at [65, 206] on input "Discount code for stores minimum order of 50 pieces : Shemagh-70%" at bounding box center [67, 210] width 109 height 17
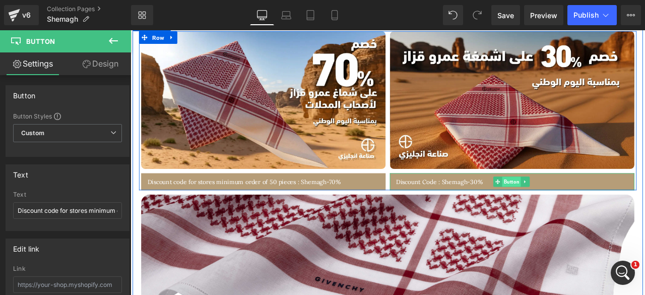
click at [571, 207] on span "Button" at bounding box center [582, 210] width 22 height 12
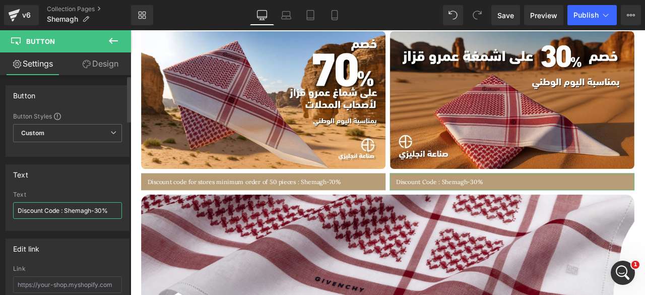
click at [36, 209] on input "Discount Code : Shemagh-30%" at bounding box center [67, 210] width 109 height 17
